Goal: Navigation & Orientation: Find specific page/section

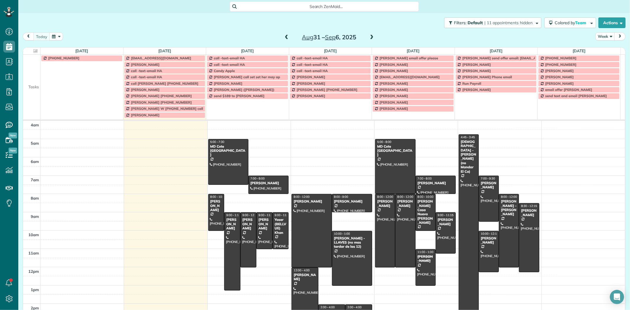
click at [31, 79] on td at bounding box center [31, 77] width 17 height 6
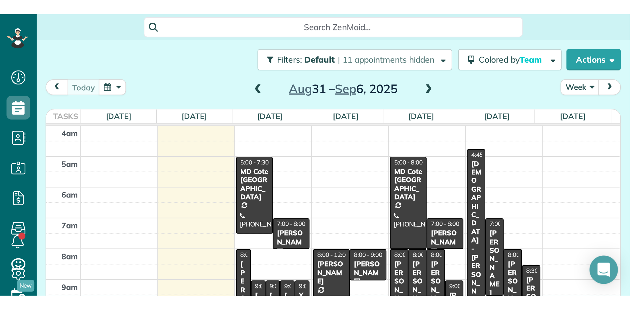
scroll to position [310, 18]
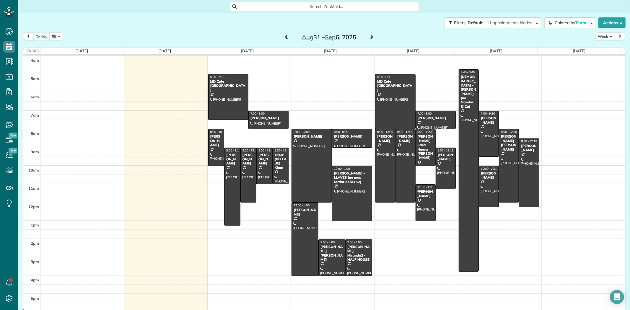
click at [604, 36] on button "Week" at bounding box center [606, 37] width 20 height 8
click at [604, 48] on link "Day" at bounding box center [619, 50] width 47 height 12
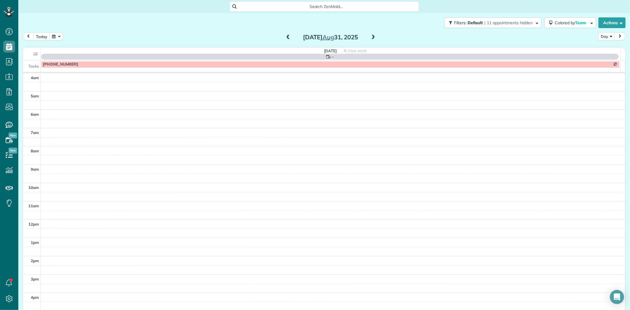
scroll to position [49, 0]
click at [603, 35] on button "Day" at bounding box center [607, 37] width 17 height 8
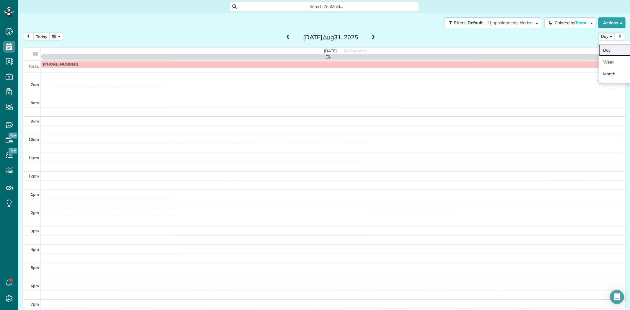
click at [607, 49] on link "Day" at bounding box center [622, 50] width 47 height 12
click at [37, 35] on button "today" at bounding box center [41, 37] width 17 height 8
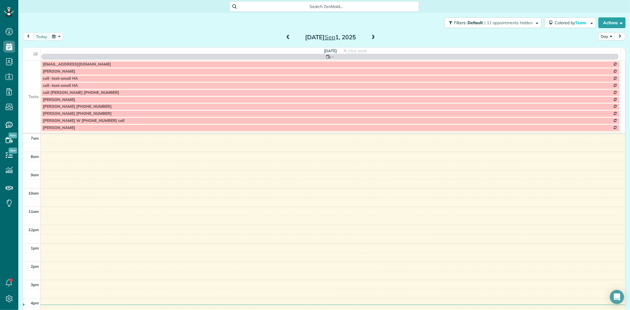
click at [370, 36] on span at bounding box center [373, 37] width 7 height 5
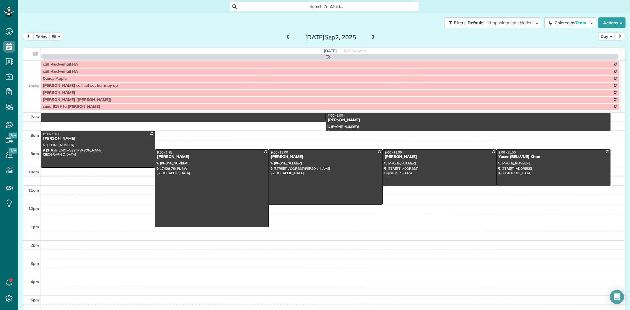
click at [38, 78] on td at bounding box center [31, 78] width 17 height 7
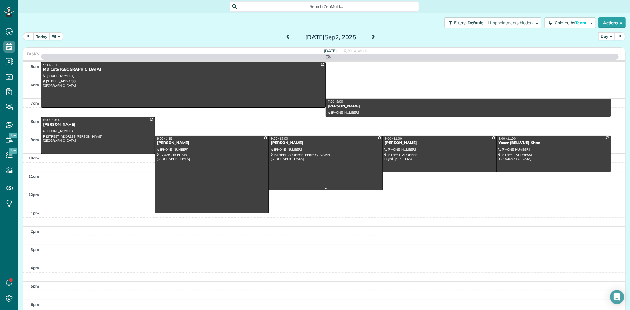
scroll to position [0, 0]
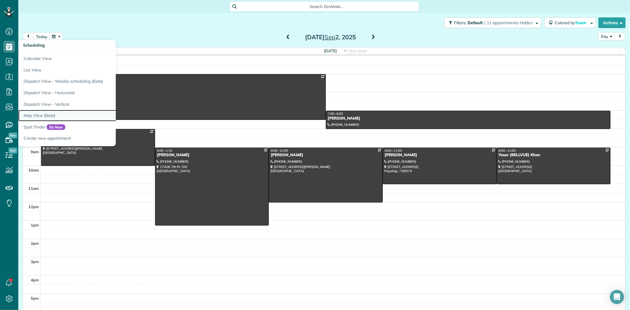
click at [40, 114] on link "Map View (Beta)" at bounding box center [92, 116] width 148 height 12
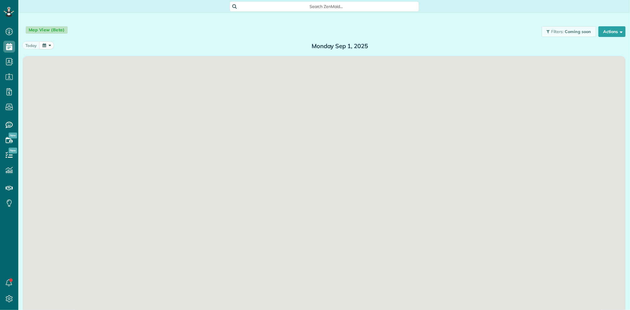
scroll to position [2, 2]
click at [379, 46] on span at bounding box center [382, 46] width 7 height 5
click at [380, 46] on span at bounding box center [382, 46] width 7 height 5
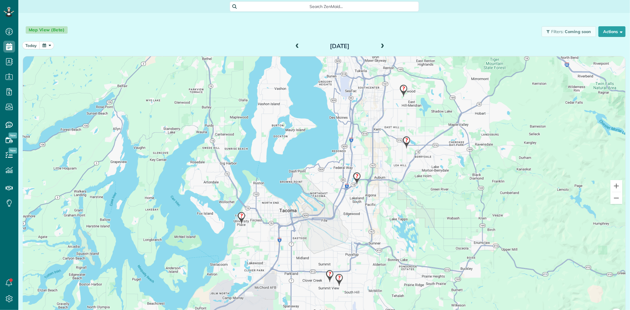
click at [327, 275] on img at bounding box center [330, 276] width 13 height 17
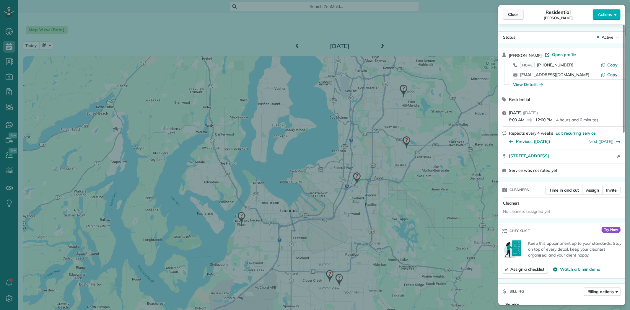
click at [515, 17] on span "Close" at bounding box center [513, 15] width 11 height 6
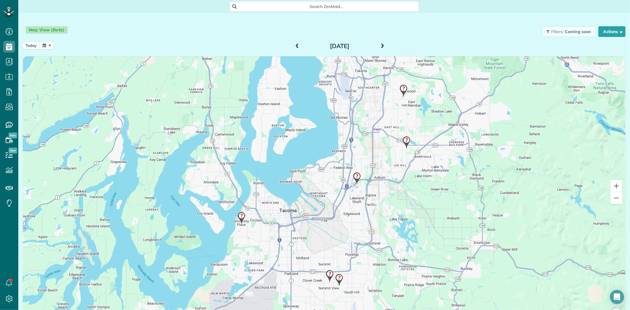
click at [339, 277] on img at bounding box center [339, 280] width 13 height 17
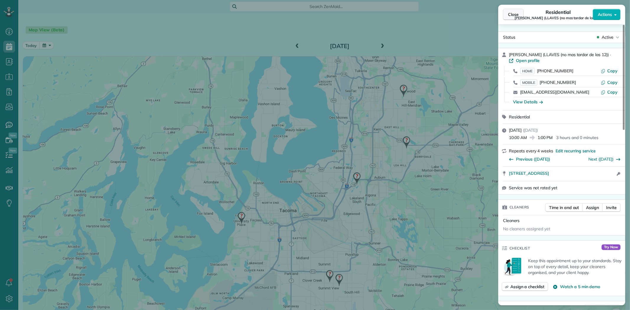
click at [514, 19] on button "Close" at bounding box center [513, 14] width 21 height 11
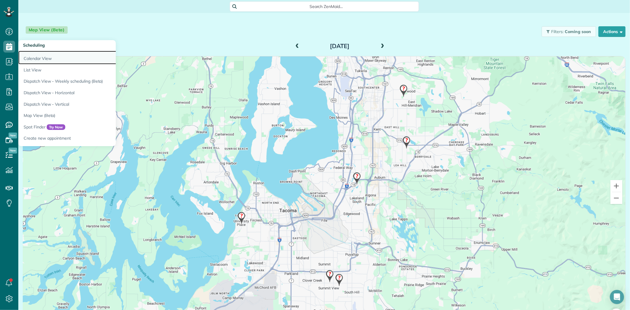
click at [41, 59] on link "Calendar View" at bounding box center [92, 58] width 148 height 14
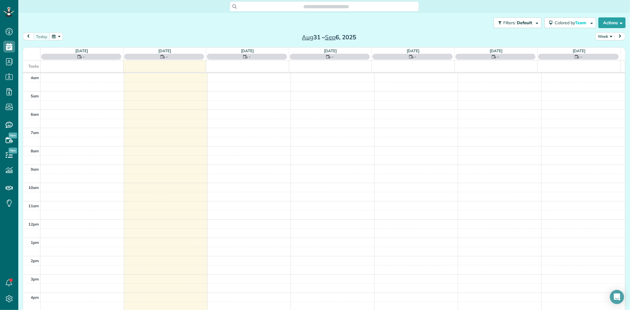
scroll to position [49, 0]
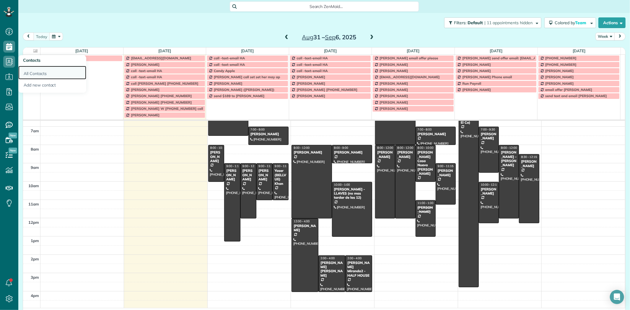
click at [39, 75] on link "All Contacts" at bounding box center [52, 73] width 68 height 14
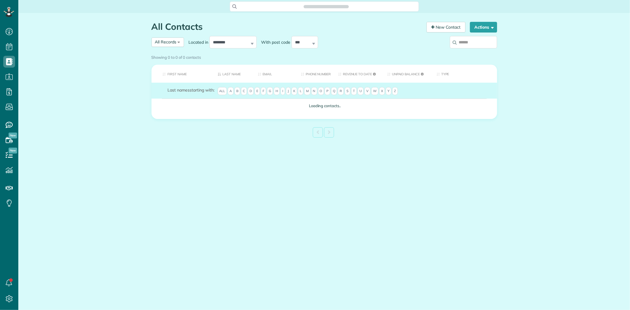
scroll to position [2, 2]
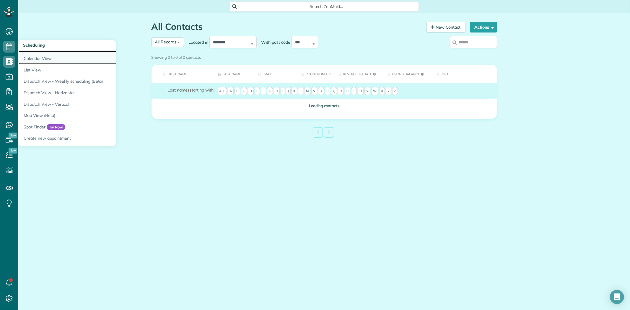
click at [37, 57] on link "Calendar View" at bounding box center [92, 58] width 148 height 14
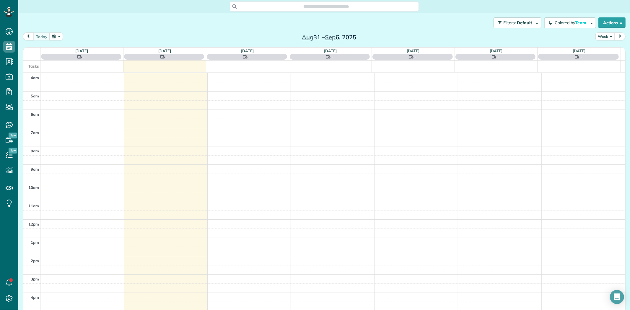
scroll to position [49, 0]
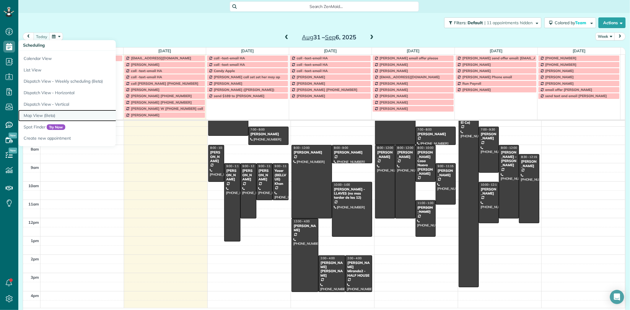
click at [43, 117] on link "Map View (Beta)" at bounding box center [92, 116] width 148 height 12
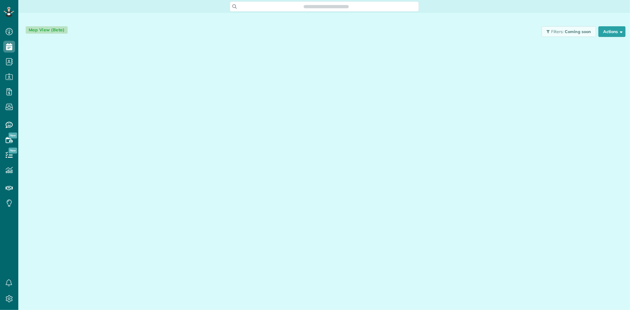
scroll to position [2, 2]
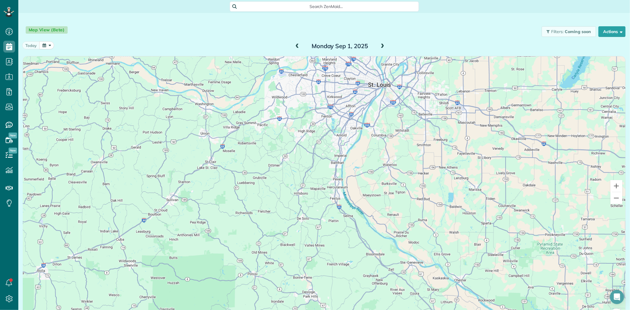
click at [380, 46] on span at bounding box center [382, 46] width 7 height 5
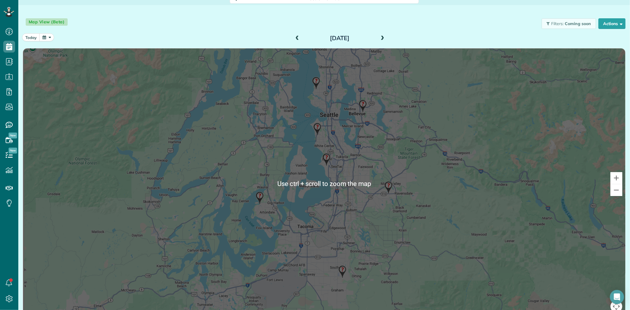
scroll to position [18, 0]
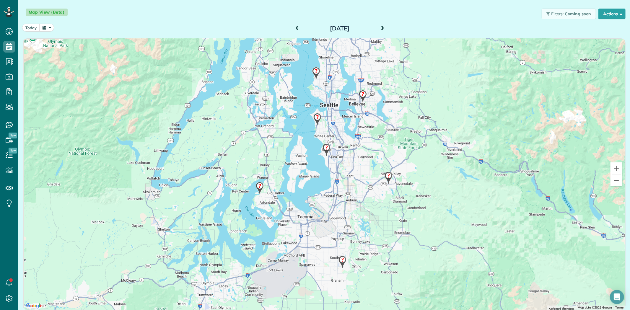
click at [339, 264] on img at bounding box center [342, 262] width 13 height 17
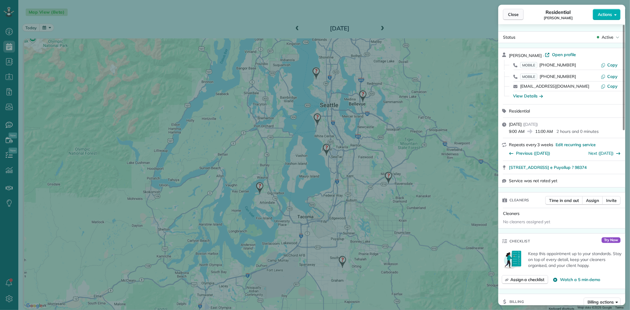
click at [515, 14] on span "Close" at bounding box center [513, 15] width 11 height 6
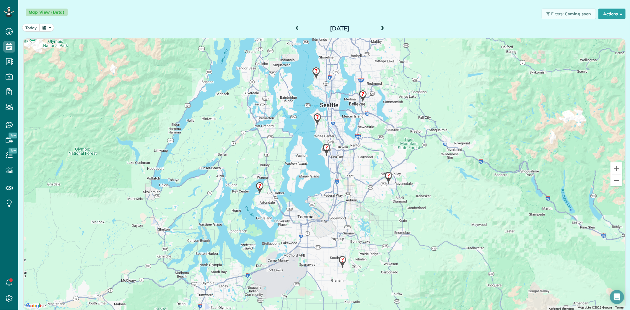
click at [339, 260] on img at bounding box center [342, 262] width 13 height 17
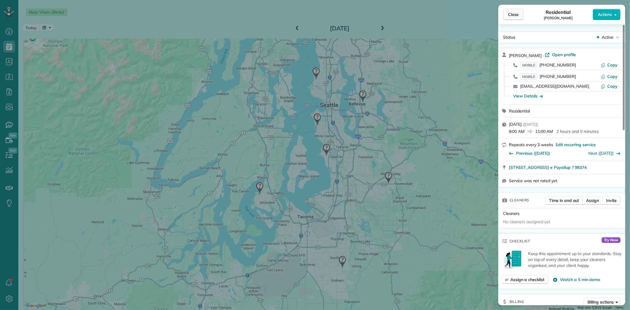
click at [514, 13] on span "Close" at bounding box center [513, 15] width 11 height 6
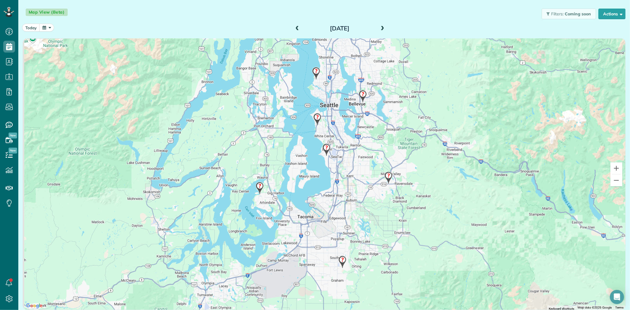
click at [338, 259] on img at bounding box center [342, 262] width 13 height 17
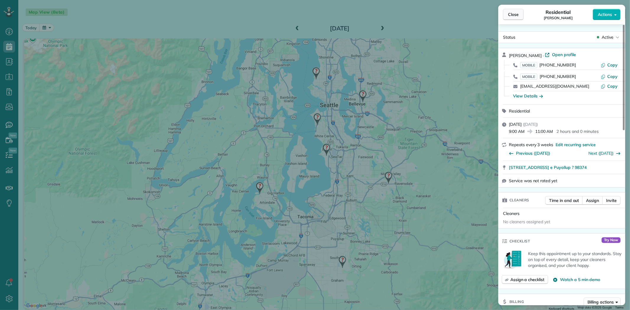
click at [508, 14] on span "Close" at bounding box center [513, 15] width 11 height 6
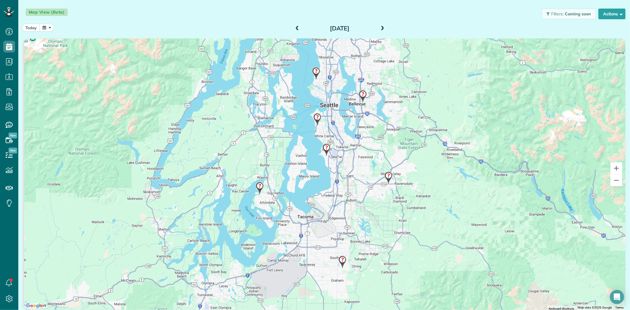
click at [314, 71] on img at bounding box center [316, 73] width 13 height 17
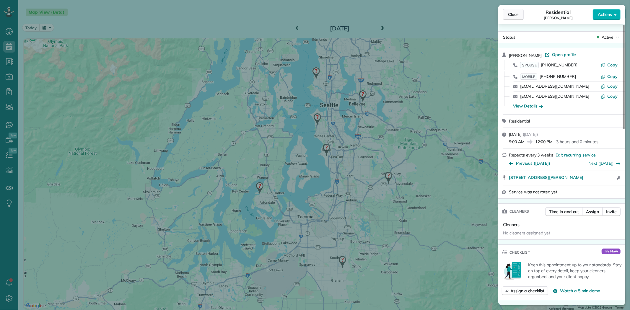
click at [510, 13] on span "Close" at bounding box center [513, 15] width 11 height 6
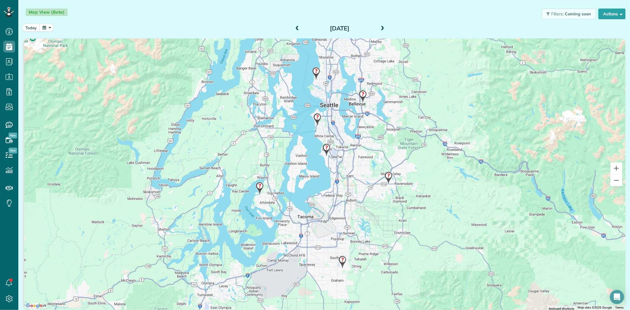
click at [360, 95] on img at bounding box center [363, 96] width 13 height 17
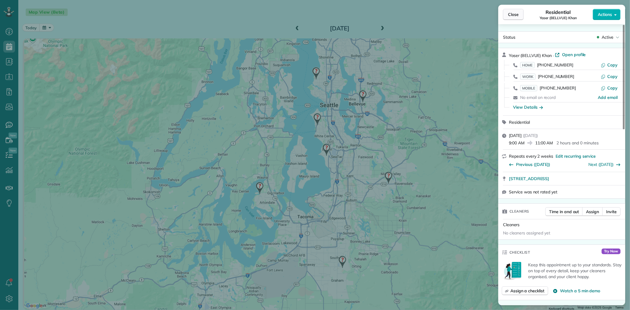
click at [518, 15] on span "Close" at bounding box center [513, 15] width 11 height 6
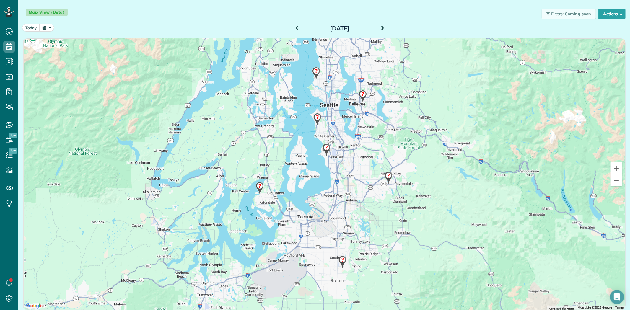
click at [314, 118] on img at bounding box center [317, 119] width 13 height 17
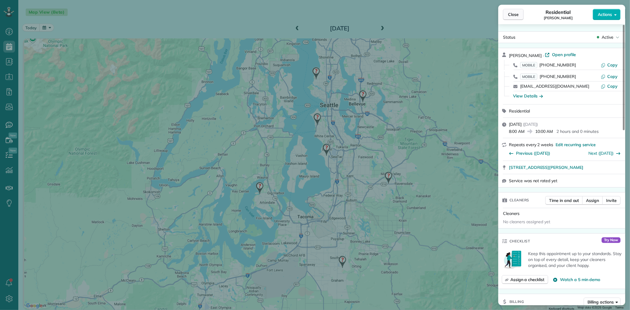
click at [516, 14] on span "Close" at bounding box center [513, 15] width 11 height 6
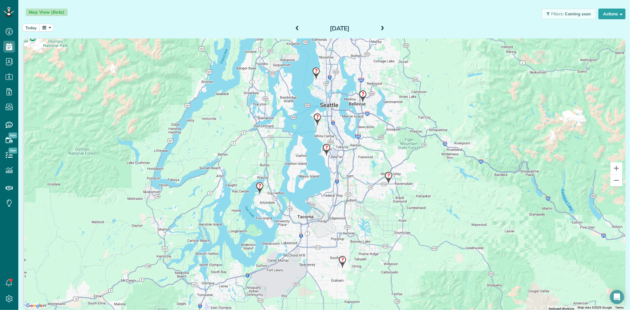
click at [323, 149] on img at bounding box center [326, 149] width 13 height 17
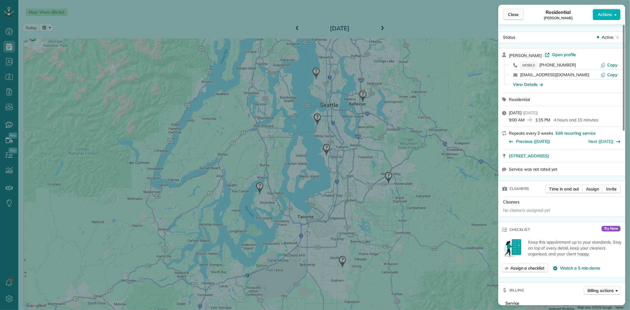
click at [510, 16] on span "Close" at bounding box center [513, 15] width 11 height 6
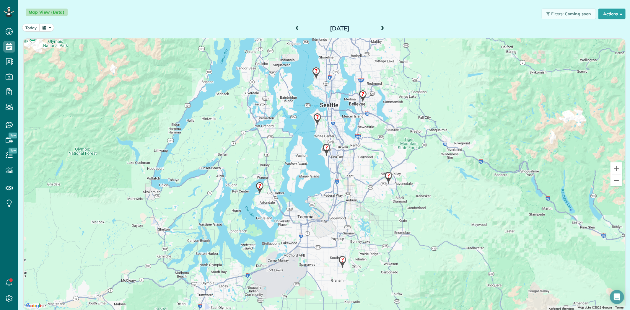
click at [315, 119] on img at bounding box center [317, 119] width 13 height 17
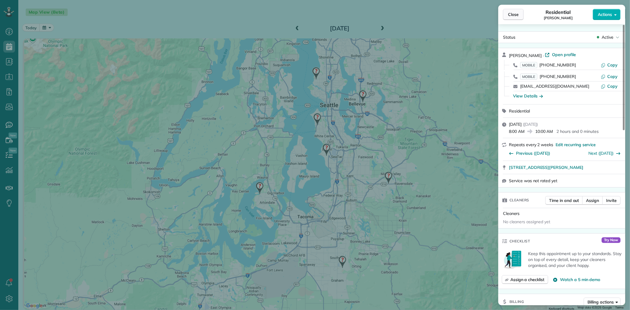
click at [517, 17] on span "Close" at bounding box center [513, 15] width 11 height 6
